Goal: Transaction & Acquisition: Purchase product/service

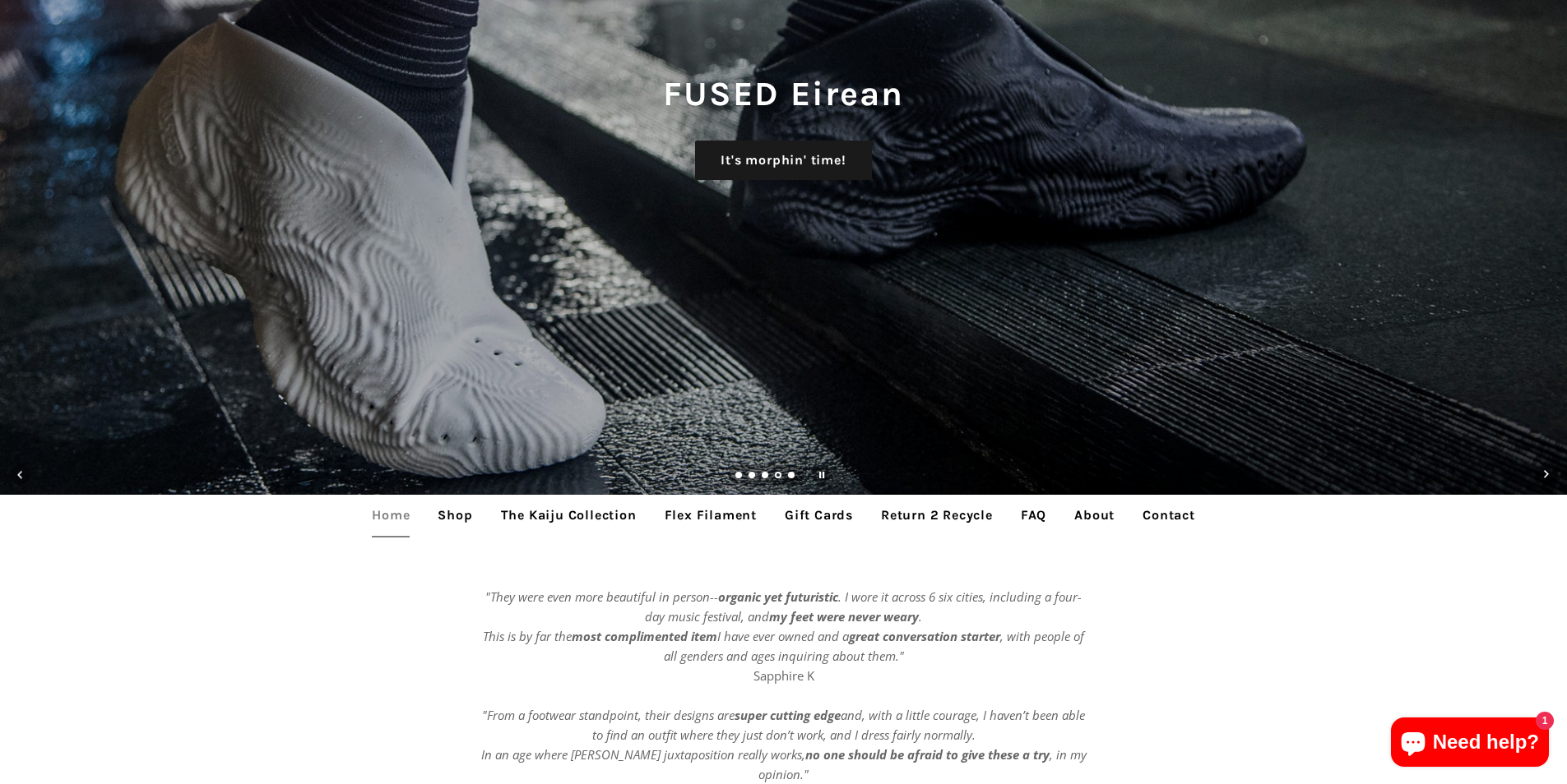
scroll to position [329, 0]
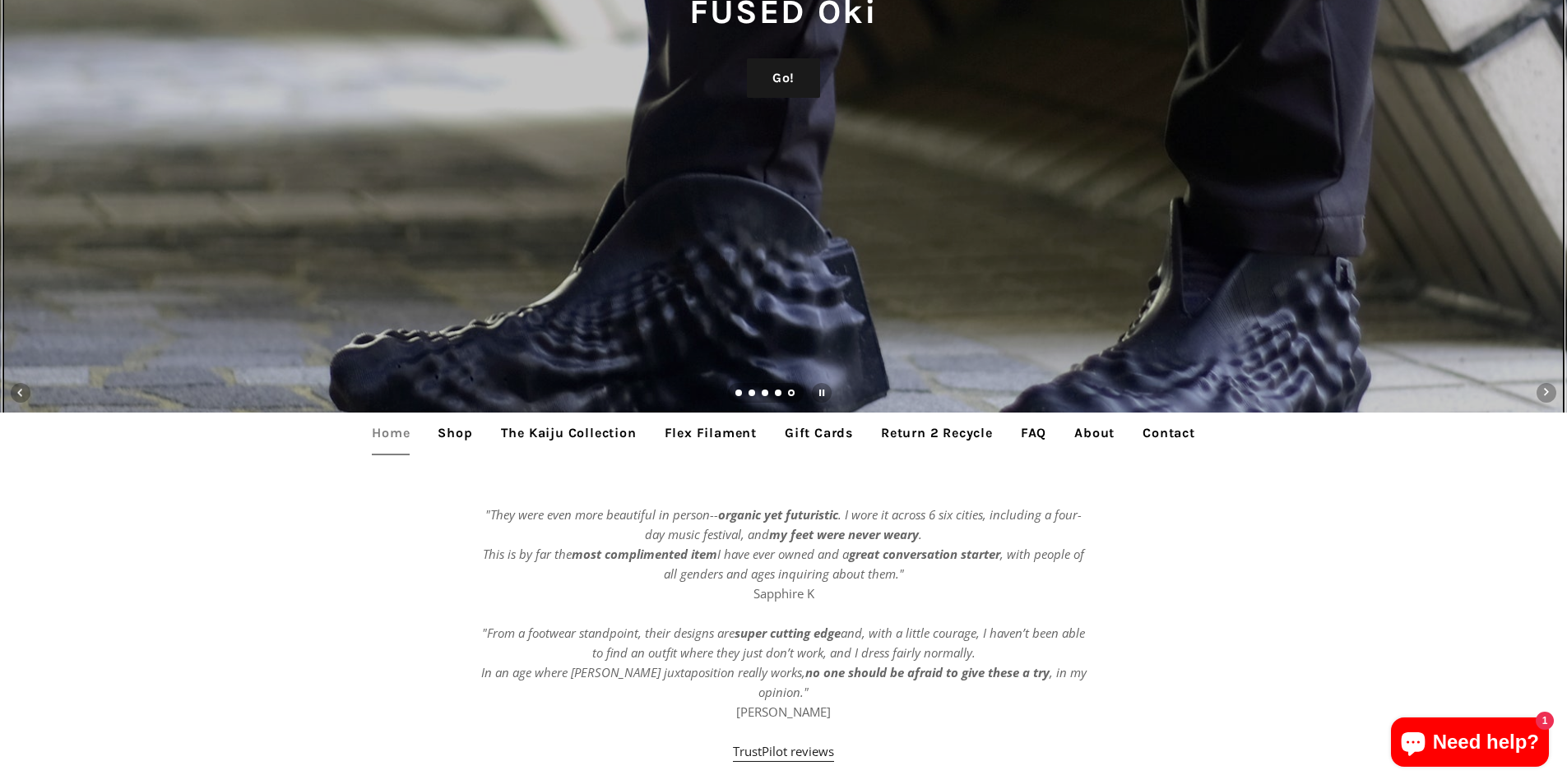
click at [745, 75] on div "FUSED Oki Go!" at bounding box center [784, 63] width 1567 height 784
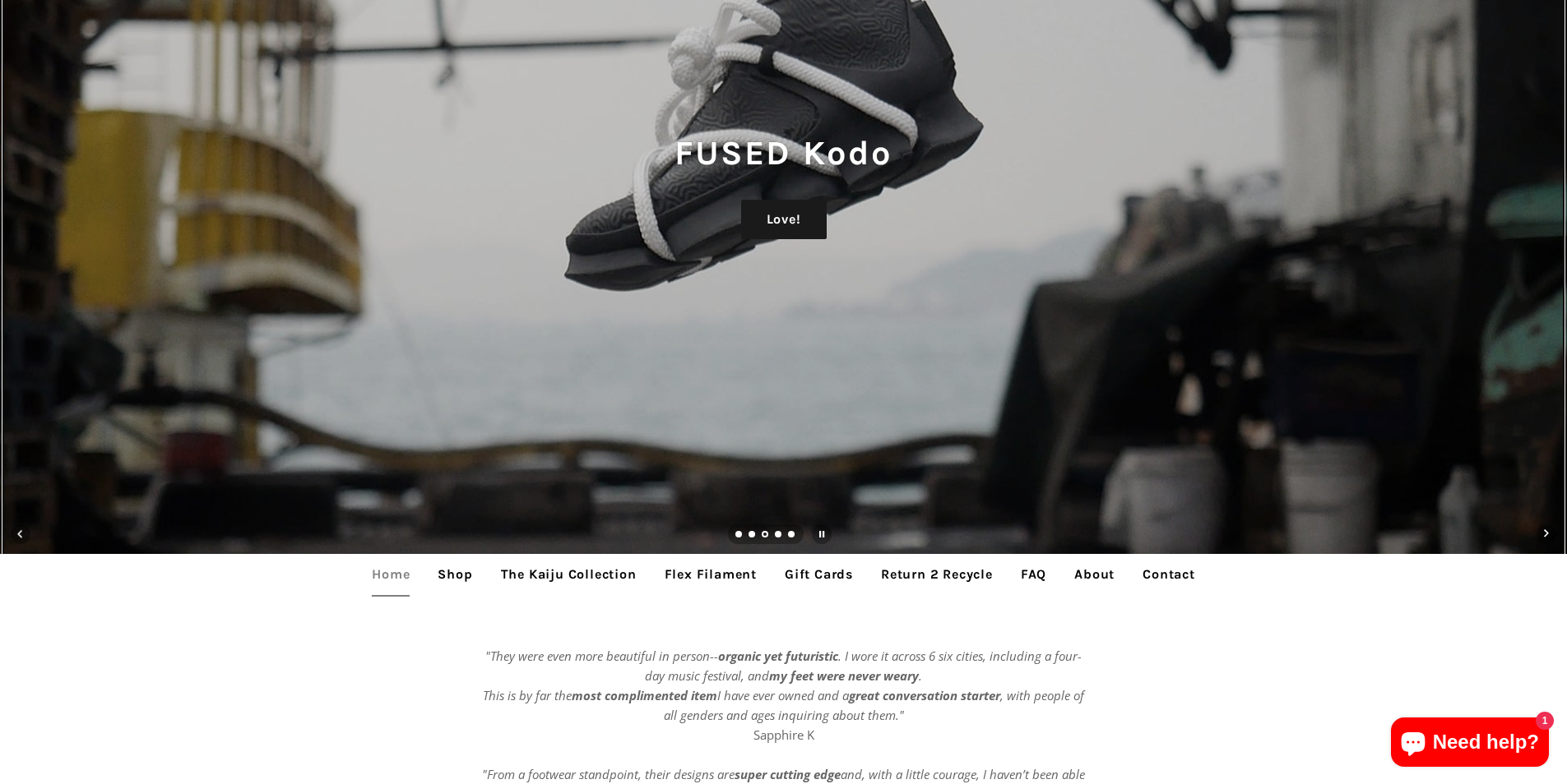
scroll to position [0, 0]
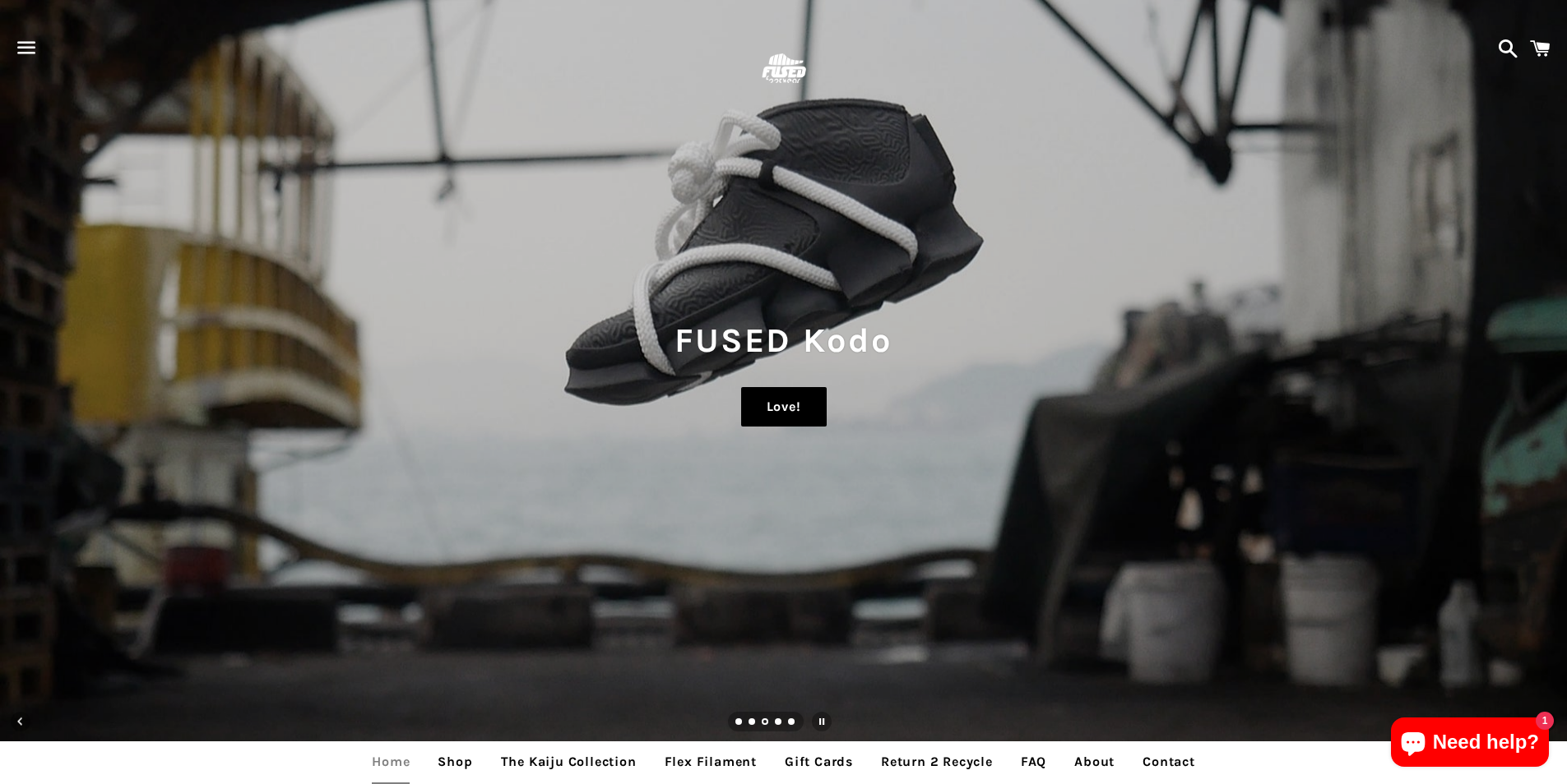
click at [749, 398] on link "Love!" at bounding box center [784, 407] width 86 height 39
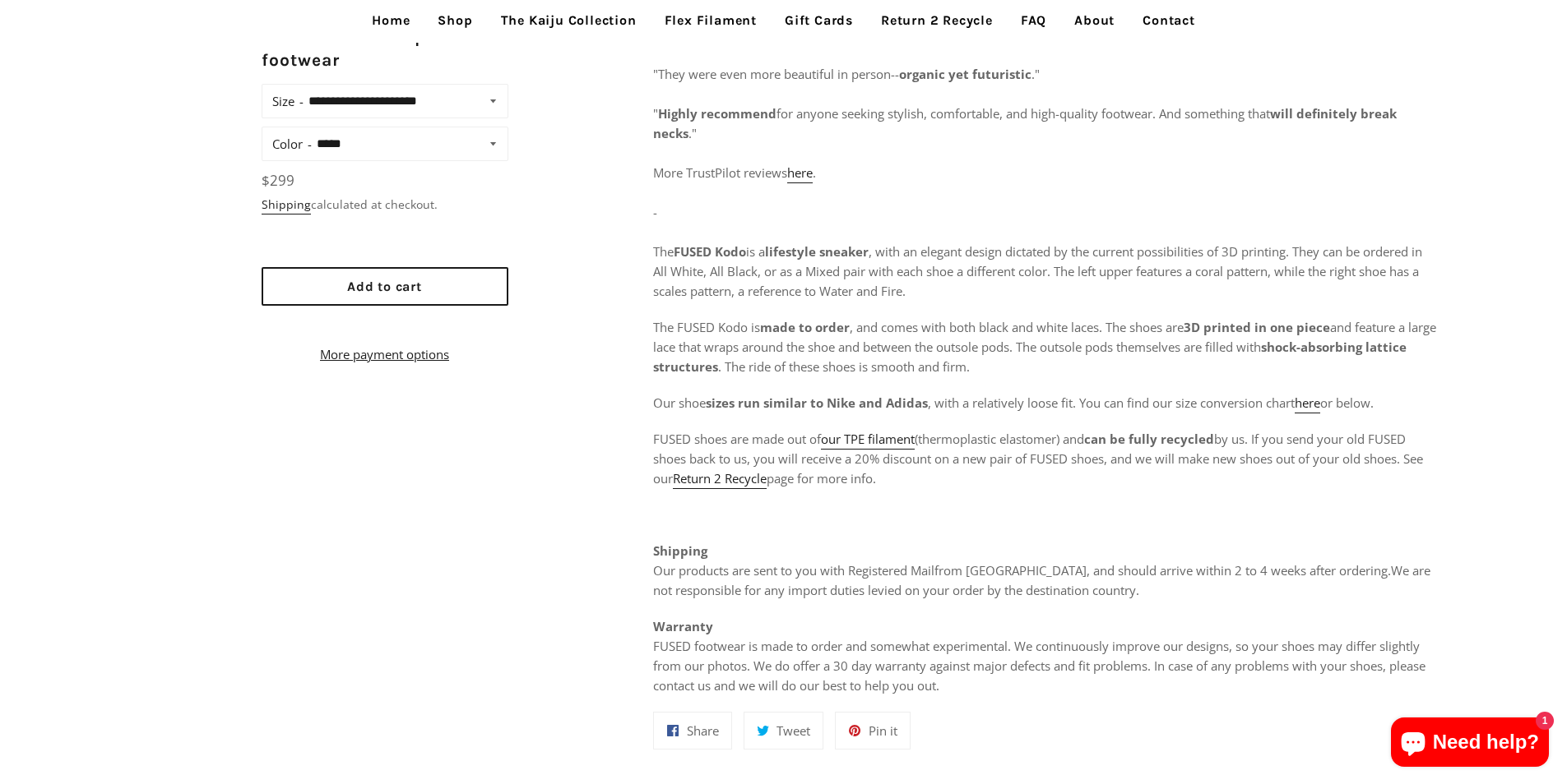
scroll to position [987, 0]
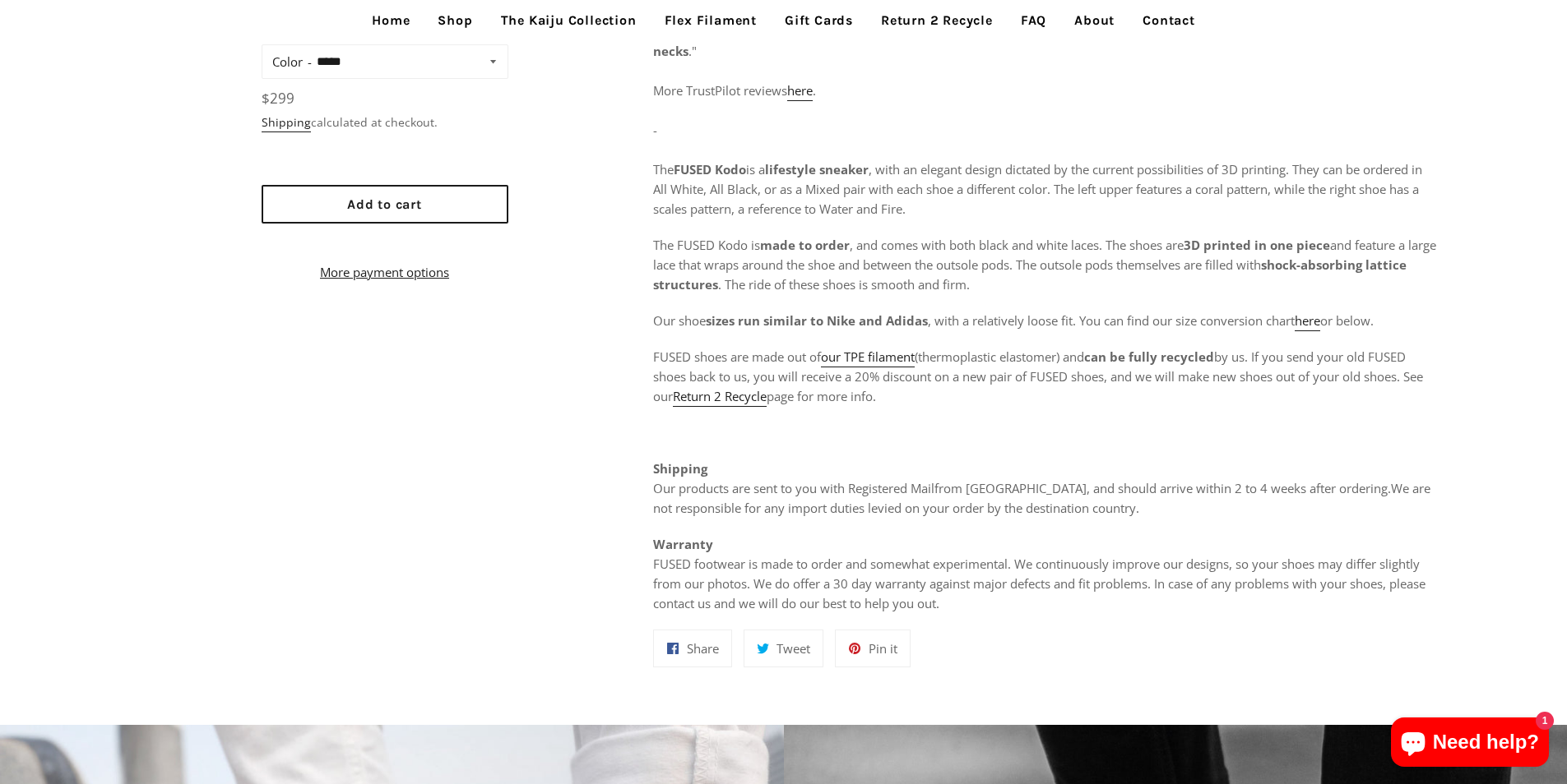
click at [808, 18] on link "Gift Cards" at bounding box center [819, 20] width 93 height 41
